Goal: Information Seeking & Learning: Learn about a topic

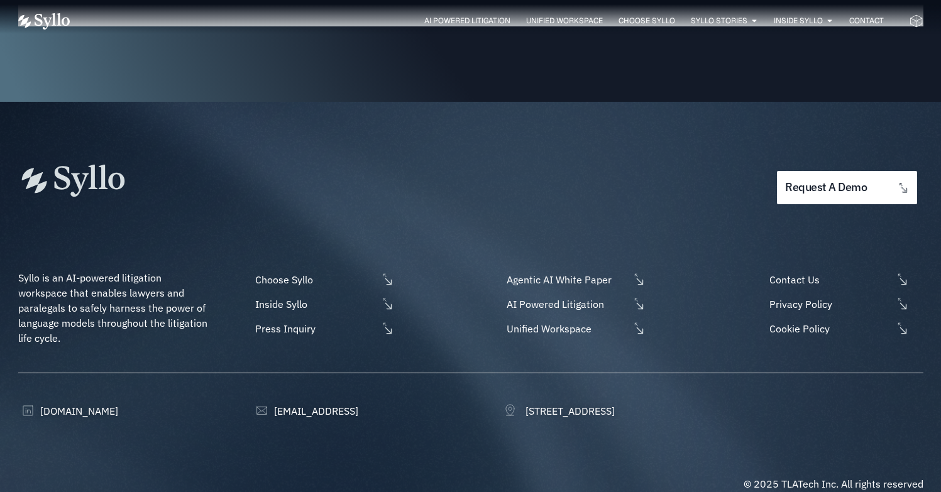
scroll to position [3615, 0]
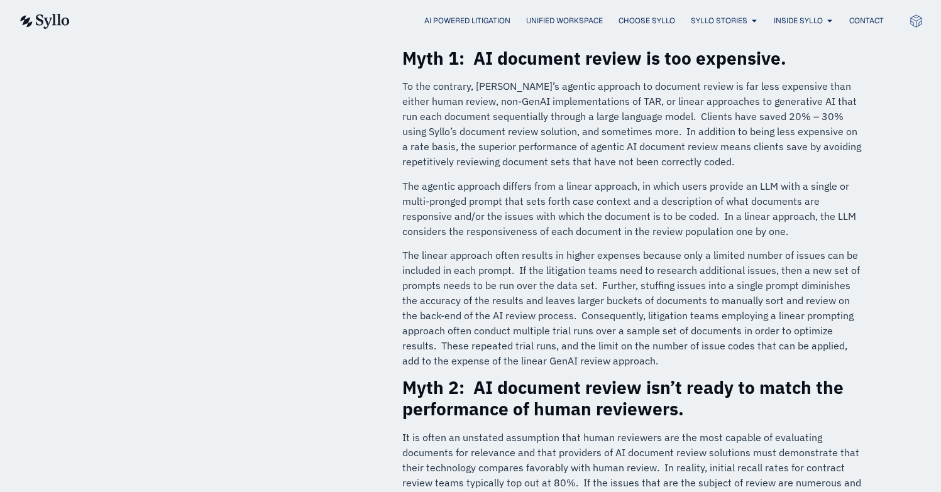
scroll to position [462, 0]
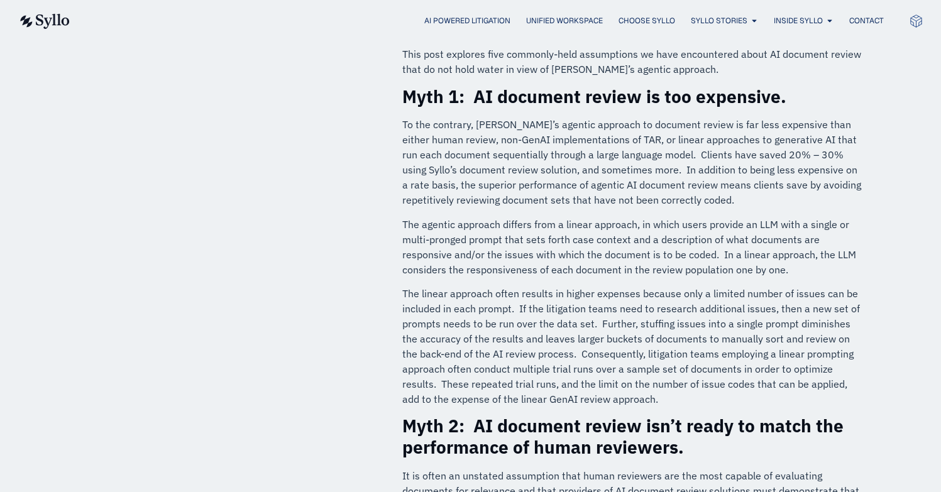
click at [621, 224] on p "The agentic approach differs from a linear approach, in which users provide an …" at bounding box center [632, 247] width 461 height 60
click at [671, 117] on p "To the contrary, [PERSON_NAME]’s agentic approach to document review is far les…" at bounding box center [632, 162] width 461 height 90
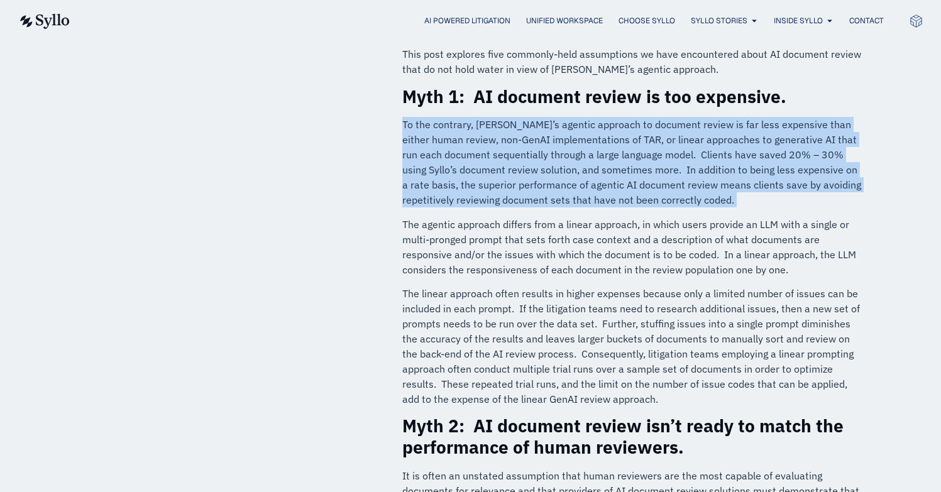
click at [671, 117] on p "To the contrary, [PERSON_NAME]’s agentic approach to document review is far les…" at bounding box center [632, 162] width 461 height 90
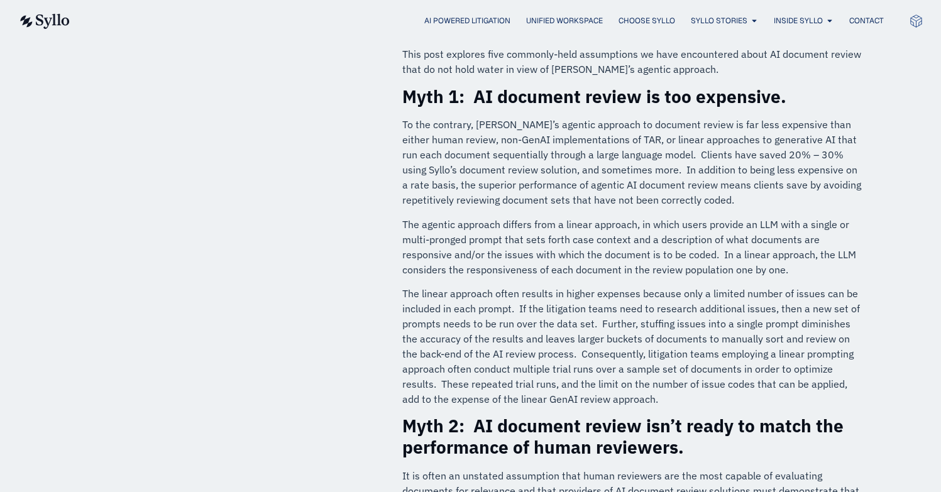
click at [642, 217] on p "The agentic approach differs from a linear approach, in which users provide an …" at bounding box center [632, 247] width 461 height 60
click at [657, 286] on p "The linear approach often results in higher expenses because only a limited num…" at bounding box center [632, 346] width 461 height 121
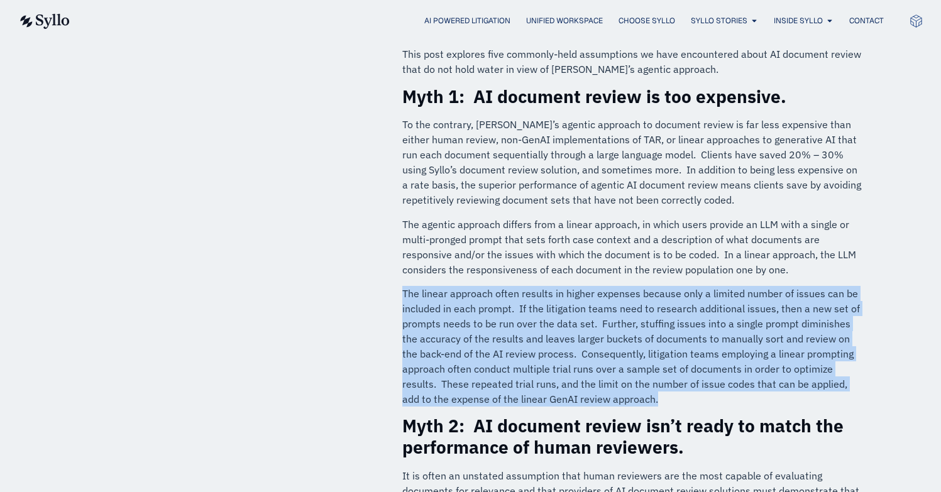
click at [657, 286] on p "The linear approach often results in higher expenses because only a limited num…" at bounding box center [632, 346] width 461 height 121
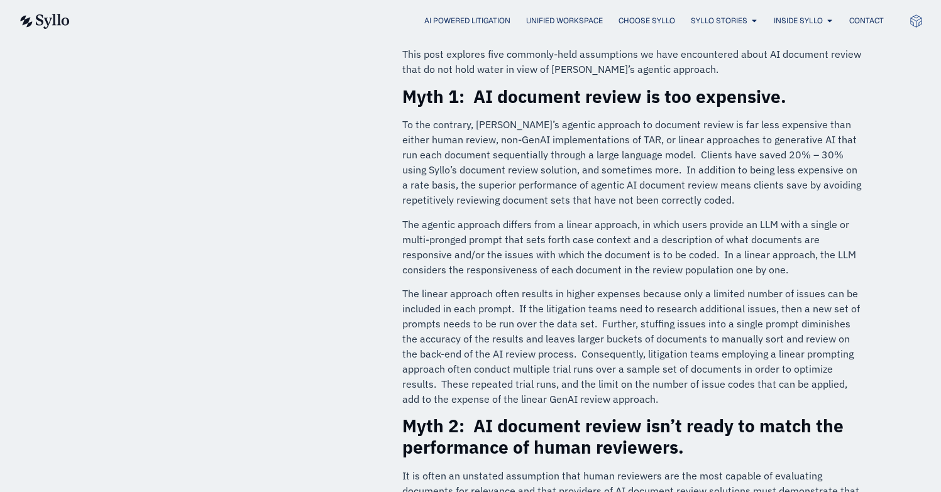
click at [652, 217] on p "The agentic approach differs from a linear approach, in which users provide an …" at bounding box center [632, 247] width 461 height 60
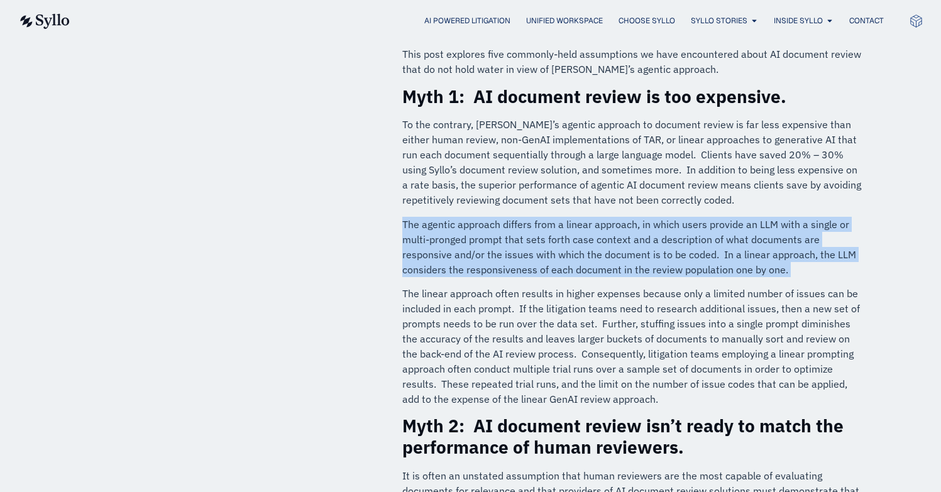
click at [652, 217] on p "The agentic approach differs from a linear approach, in which users provide an …" at bounding box center [632, 247] width 461 height 60
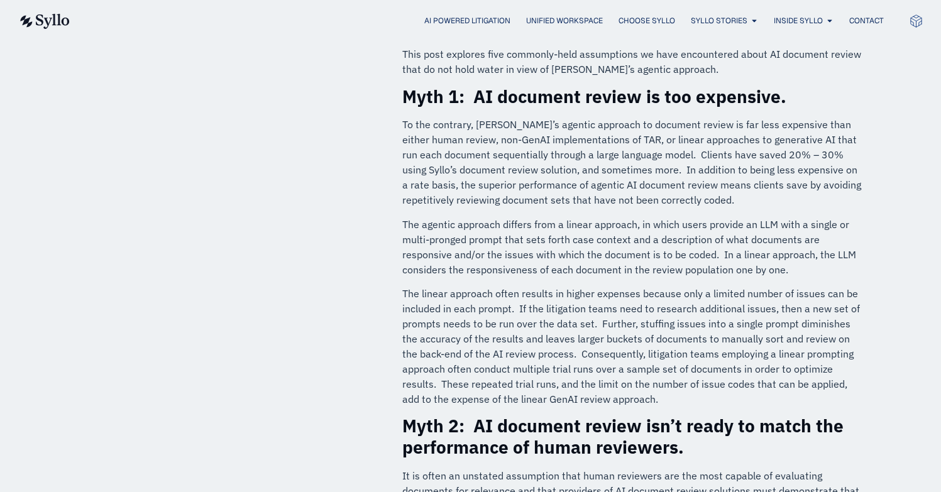
click at [659, 286] on p "The linear approach often results in higher expenses because only a limited num…" at bounding box center [632, 346] width 461 height 121
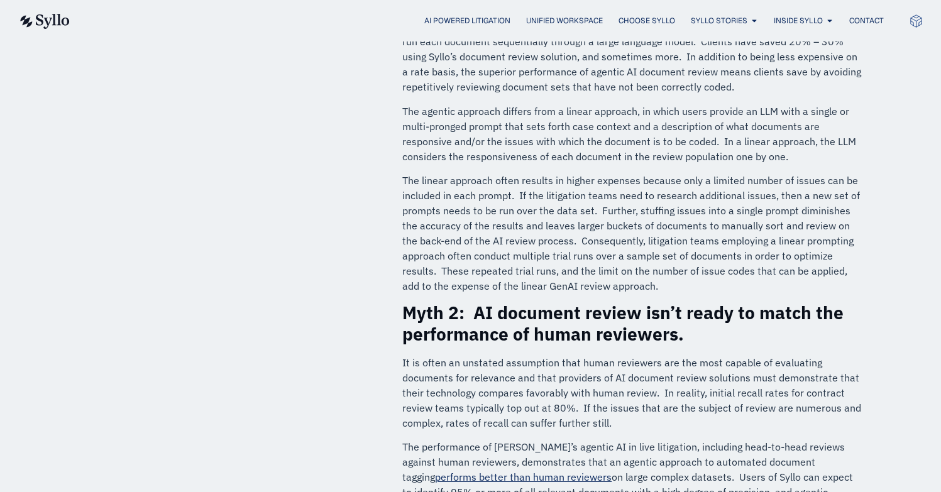
scroll to position [604, 0]
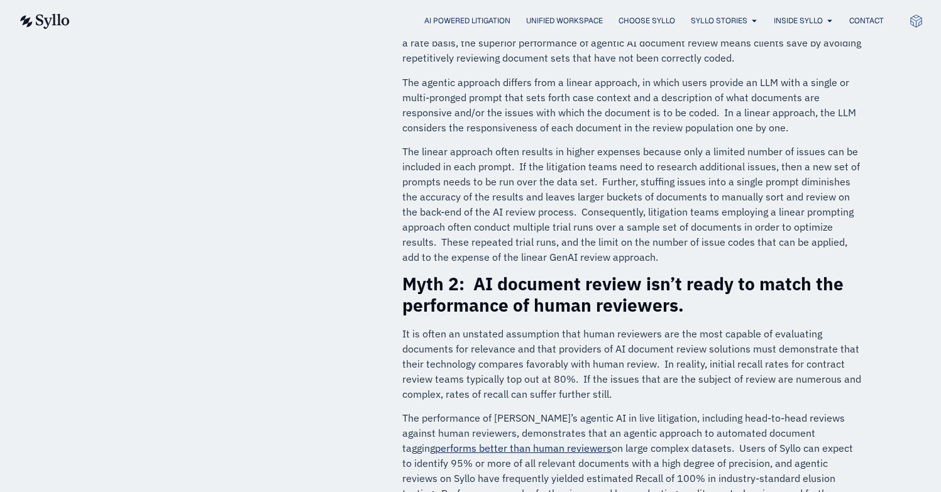
click at [628, 410] on p "The performance of Syllo’s agentic AI in live litigation, including head-to-hea…" at bounding box center [632, 470] width 461 height 121
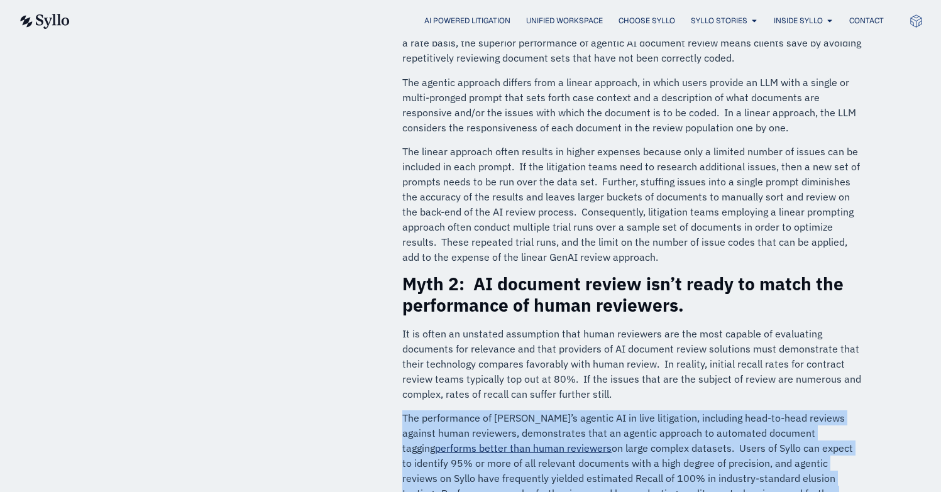
click at [628, 410] on p "The performance of Syllo’s agentic AI in live litigation, including head-to-hea…" at bounding box center [632, 470] width 461 height 121
click at [554, 410] on p "The performance of Syllo’s agentic AI in live litigation, including head-to-hea…" at bounding box center [632, 470] width 461 height 121
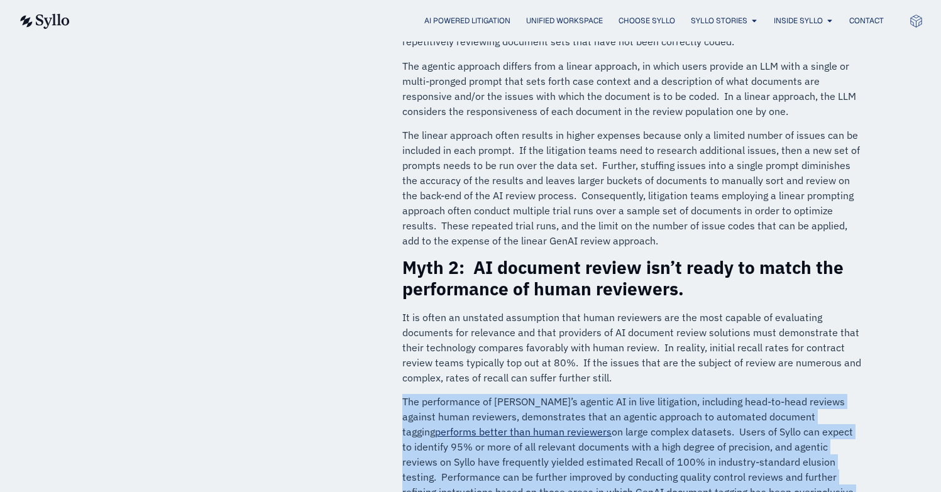
click at [586, 394] on p "The performance of Syllo’s agentic AI in live litigation, including head-to-hea…" at bounding box center [632, 454] width 461 height 121
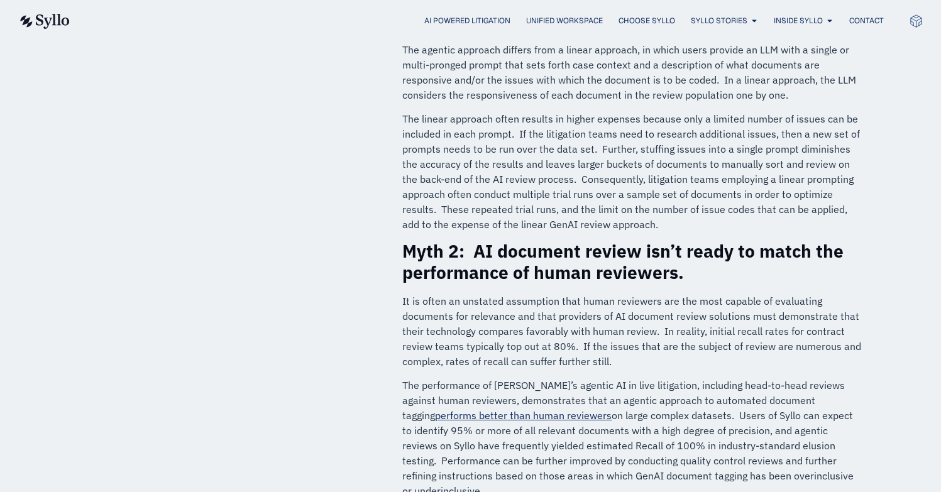
scroll to position [650, 0]
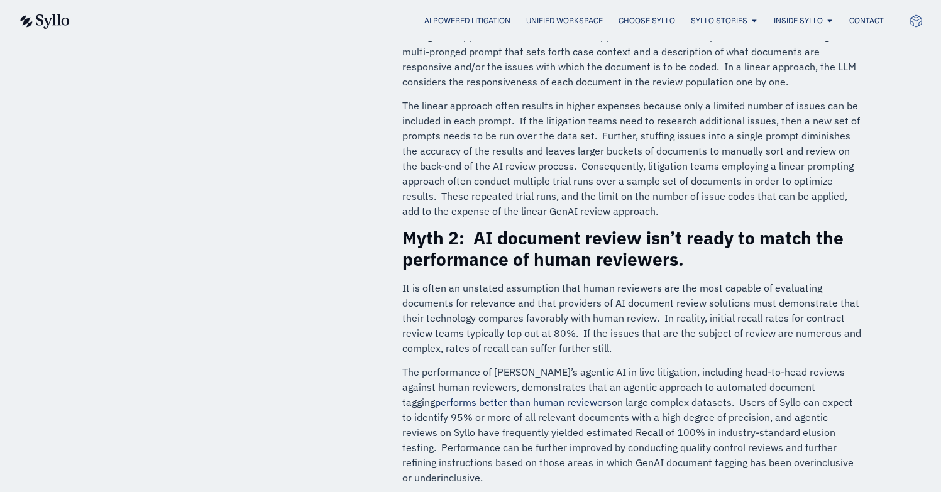
click at [589, 364] on p "The performance of Syllo’s agentic AI in live litigation, including head-to-hea…" at bounding box center [632, 424] width 461 height 121
click at [593, 364] on p "The performance of Syllo’s agentic AI in live litigation, including head-to-hea…" at bounding box center [632, 424] width 461 height 121
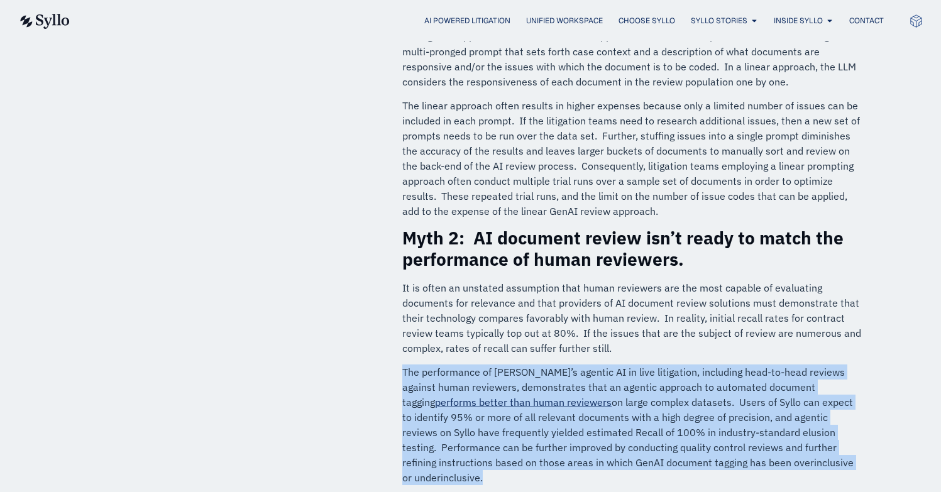
click at [593, 364] on p "The performance of Syllo’s agentic AI in live litigation, including head-to-hea…" at bounding box center [632, 424] width 461 height 121
click at [589, 371] on p "The performance of Syllo’s agentic AI in live litigation, including head-to-hea…" at bounding box center [632, 424] width 461 height 121
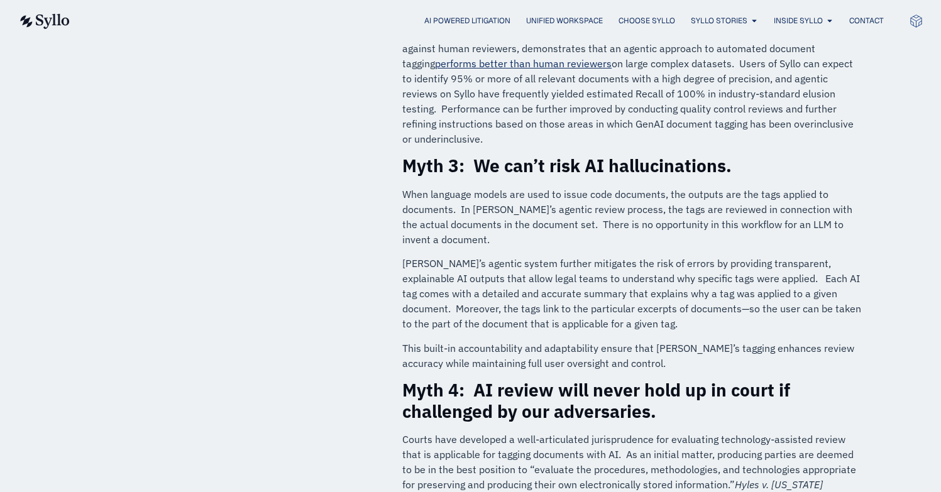
scroll to position [997, 0]
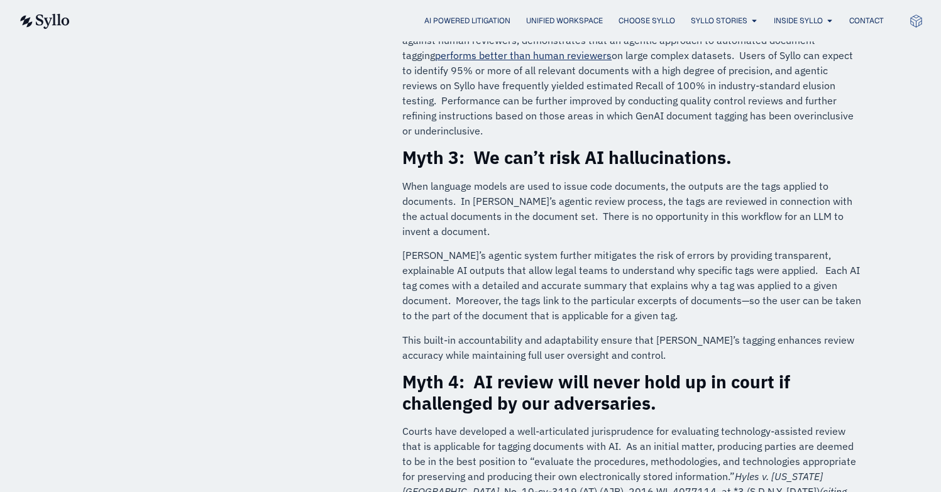
click at [691, 248] on p "Syllo’s agentic system further mitigates the risk of errors by providing transp…" at bounding box center [632, 285] width 461 height 75
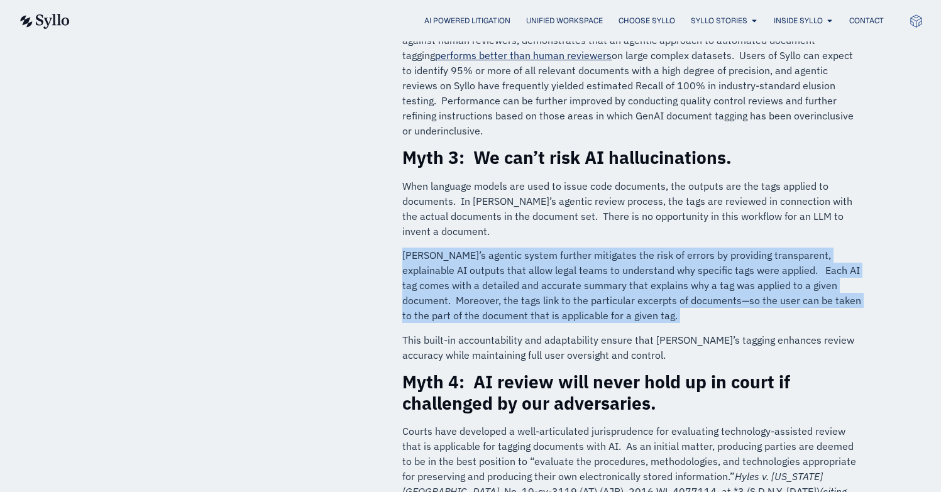
click at [691, 248] on p "Syllo’s agentic system further mitigates the risk of errors by providing transp…" at bounding box center [632, 285] width 461 height 75
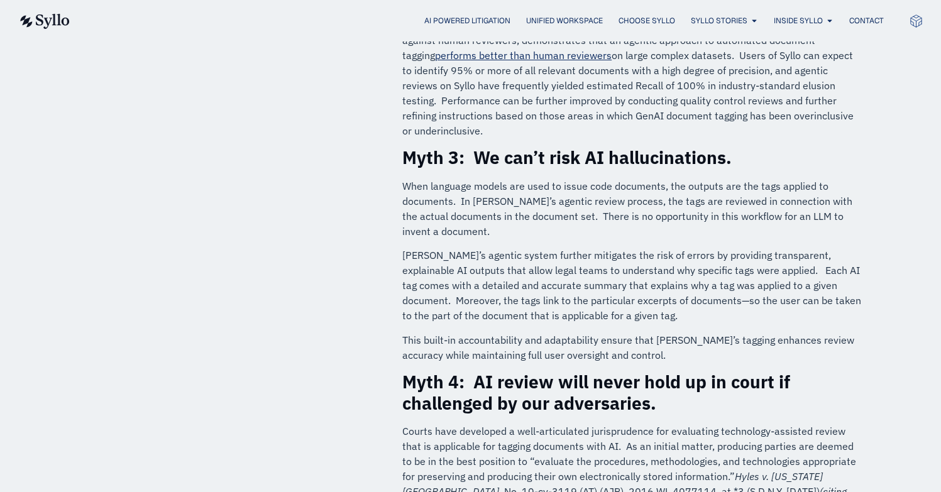
click at [690, 204] on div "Litigators are using agentic AI in active litigation to obtain a strategic edge…" at bounding box center [632, 128] width 461 height 1861
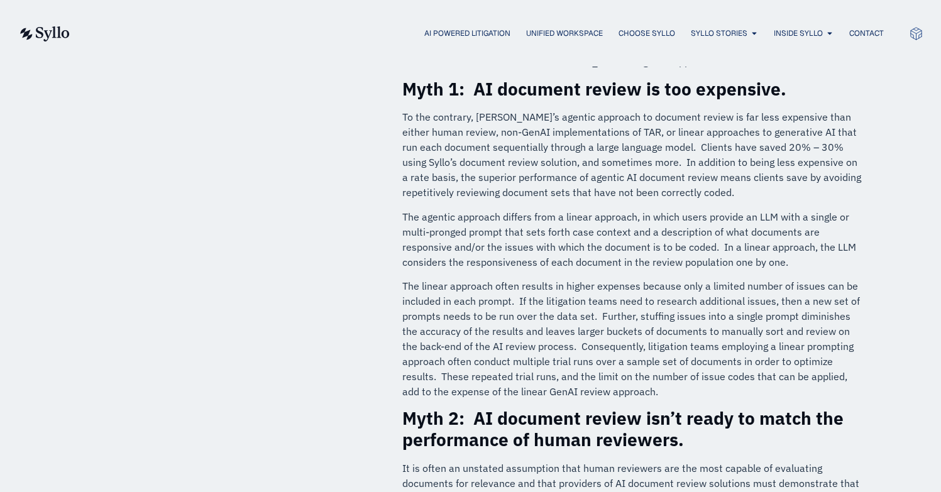
scroll to position [0, 0]
